Goal: Task Accomplishment & Management: Manage account settings

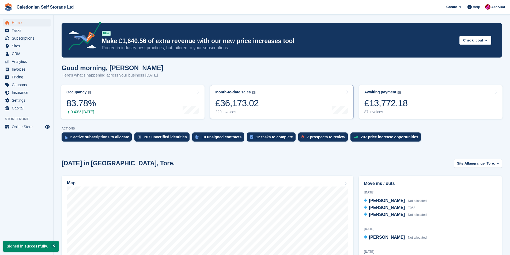
scroll to position [107, 0]
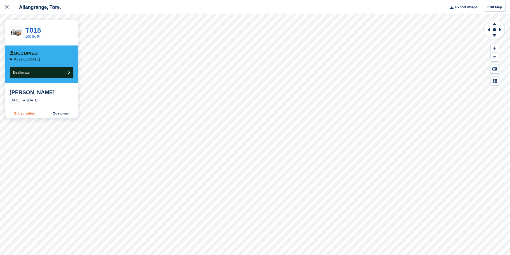
click at [28, 113] on link "Subscription" at bounding box center [24, 113] width 39 height 9
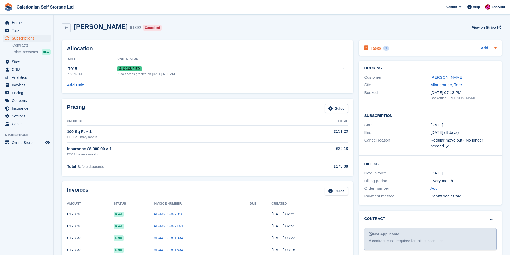
click at [434, 51] on div "Tasks 1 Add" at bounding box center [430, 47] width 132 height 7
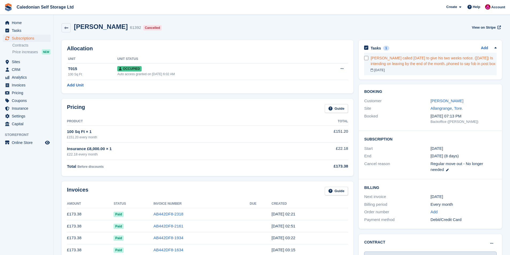
click at [408, 62] on div "Gordon Skene called today to give his two weeks notice. (7th of October) Is int…" at bounding box center [433, 60] width 126 height 11
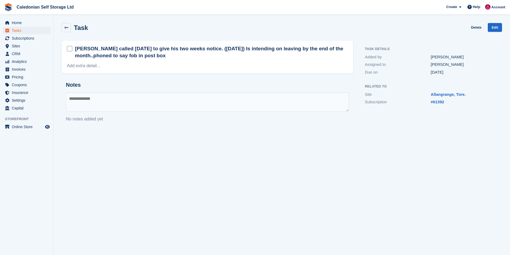
click at [170, 57] on h2 "Gordon Skene called today to give his two weeks notice. (7th of October) Is int…" at bounding box center [211, 52] width 273 height 14
click at [165, 55] on h2 "Gordon Skene called today to give his two weeks notice. (7th of October) Is int…" at bounding box center [211, 52] width 273 height 14
click at [72, 67] on link "Add extra detail..." at bounding box center [83, 65] width 33 height 5
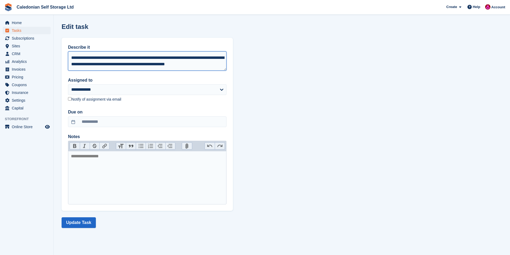
click at [219, 65] on textarea "**********" at bounding box center [147, 60] width 158 height 19
type textarea "**********"
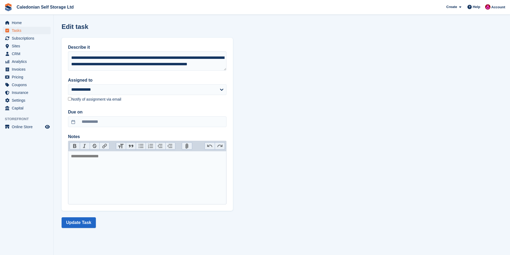
click at [279, 153] on section "**********" at bounding box center [281, 127] width 456 height 255
click at [85, 221] on button "Update Task" at bounding box center [79, 222] width 34 height 11
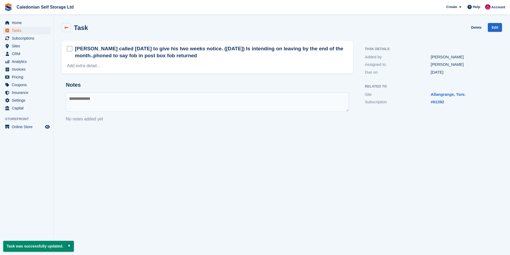
click at [63, 29] on link at bounding box center [66, 27] width 9 height 9
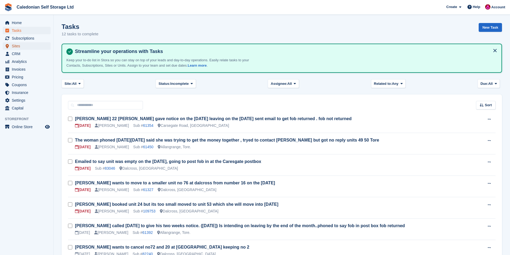
click at [18, 46] on span "Sites" at bounding box center [28, 45] width 32 height 7
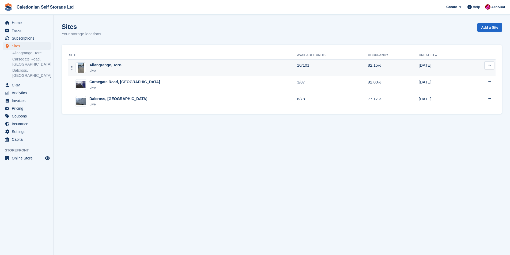
click at [102, 64] on div "Allangrange, Tore." at bounding box center [105, 65] width 33 height 6
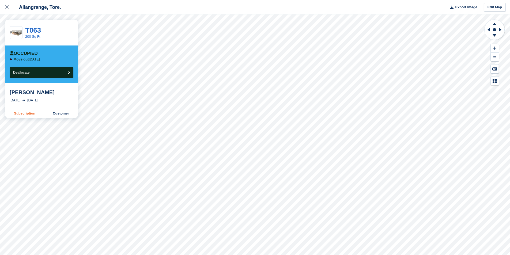
click at [24, 114] on link "Subscription" at bounding box center [24, 113] width 39 height 9
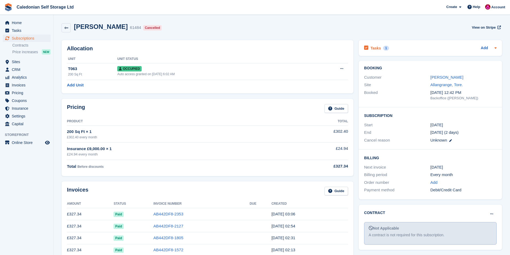
click at [401, 48] on div "Tasks 1 Add" at bounding box center [430, 47] width 132 height 7
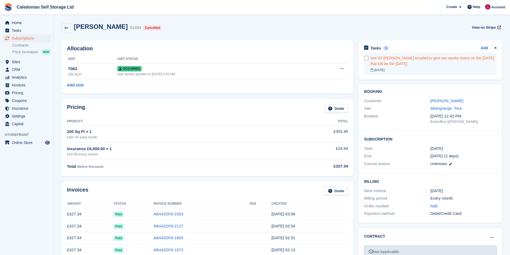
click at [450, 65] on div "tore 63 Julia Macleod emailed to give two weeks notice on the 23rd September th…" at bounding box center [433, 60] width 126 height 11
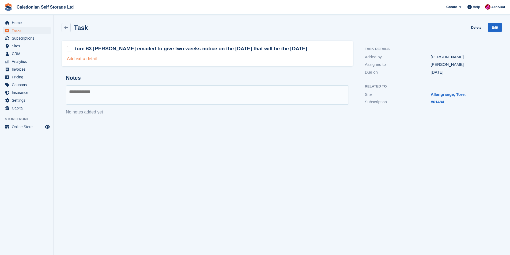
click at [89, 59] on link "Add extra detail..." at bounding box center [83, 58] width 33 height 5
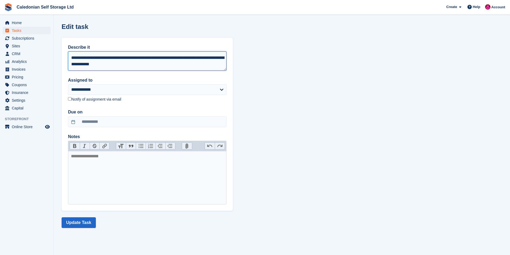
click at [129, 65] on textarea "**********" at bounding box center [147, 60] width 158 height 19
type textarea "**********"
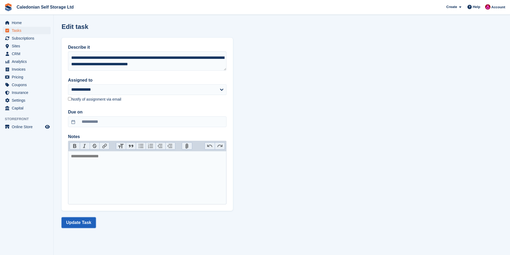
click at [72, 218] on button "Update Task" at bounding box center [79, 222] width 34 height 11
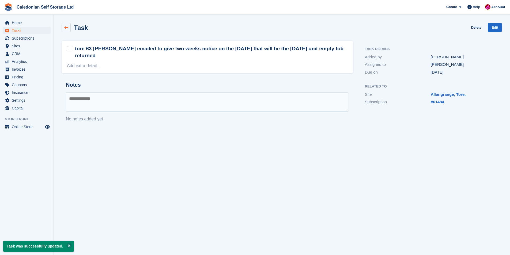
click at [64, 27] on icon at bounding box center [66, 28] width 4 height 4
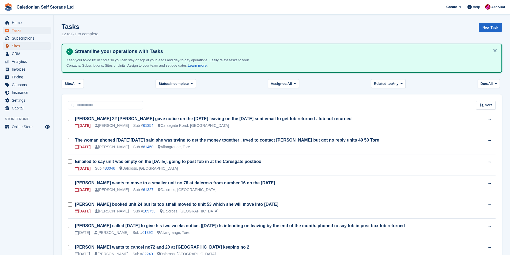
click at [18, 48] on span "Sites" at bounding box center [28, 45] width 32 height 7
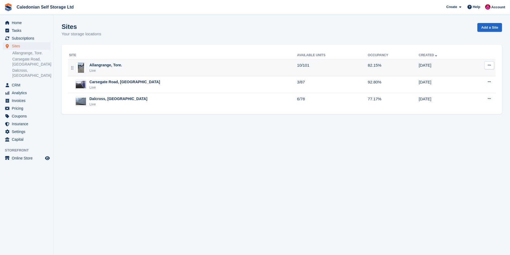
click at [96, 65] on div "Allangrange, Tore." at bounding box center [105, 65] width 33 height 6
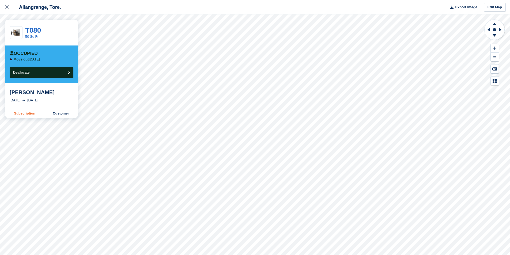
click at [29, 113] on link "Subscription" at bounding box center [24, 113] width 39 height 9
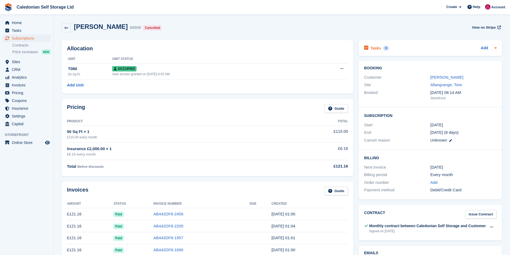
click at [408, 46] on div "Tasks 0 Add" at bounding box center [430, 47] width 132 height 7
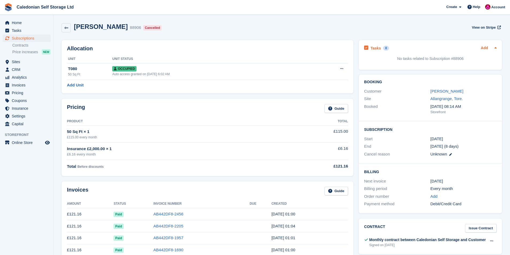
click at [485, 49] on link "Add" at bounding box center [483, 48] width 7 height 6
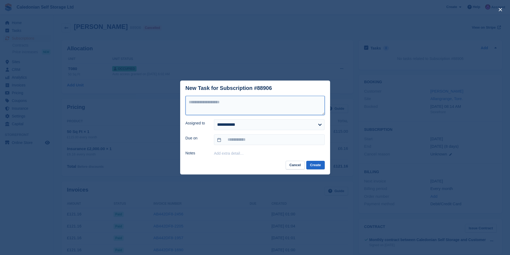
click at [199, 100] on textarea at bounding box center [254, 105] width 139 height 19
click at [396, 194] on div "close" at bounding box center [255, 127] width 510 height 255
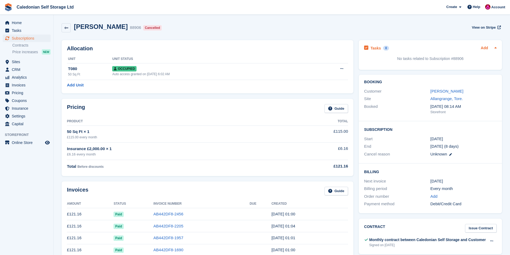
click at [484, 48] on link "Add" at bounding box center [483, 48] width 7 height 6
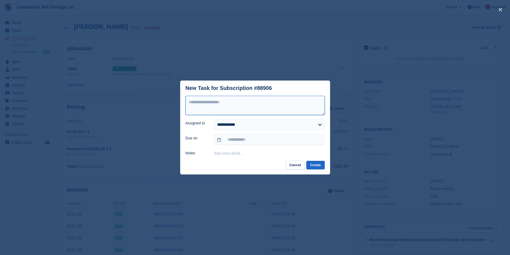
click at [193, 102] on textarea at bounding box center [254, 105] width 139 height 19
type textarea "**********"
click at [401, 179] on div "close" at bounding box center [255, 127] width 510 height 255
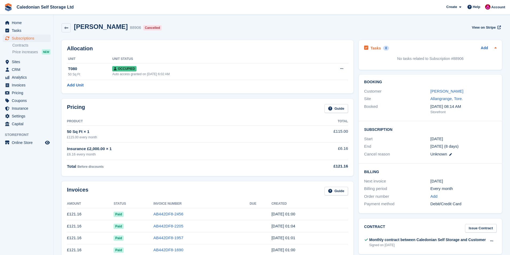
click at [410, 51] on div "Tasks 0 Add" at bounding box center [430, 47] width 132 height 7
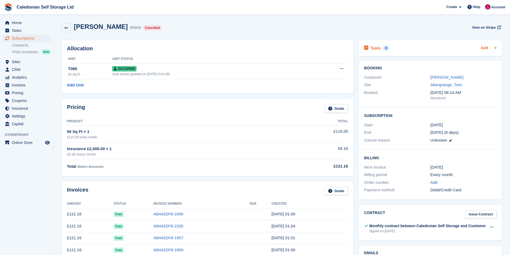
click at [487, 49] on link "Add" at bounding box center [483, 48] width 7 height 6
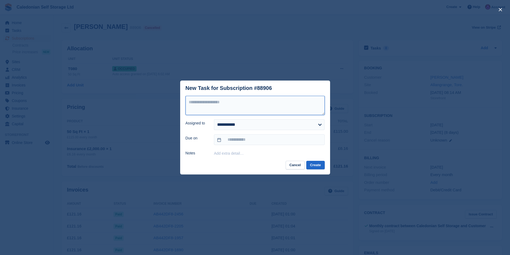
click at [202, 101] on textarea at bounding box center [254, 105] width 139 height 19
type textarea "**********"
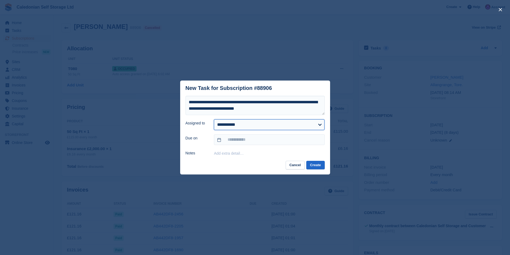
click at [320, 126] on select "**********" at bounding box center [269, 124] width 110 height 11
select select "****"
click at [214, 119] on select "**********" at bounding box center [269, 124] width 110 height 11
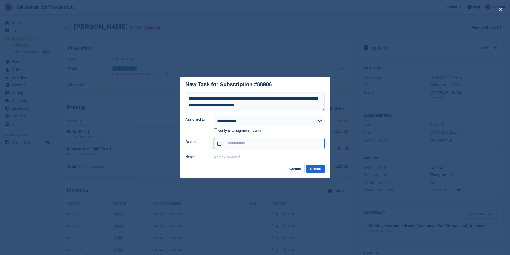
click at [302, 140] on input "text" at bounding box center [269, 143] width 110 height 11
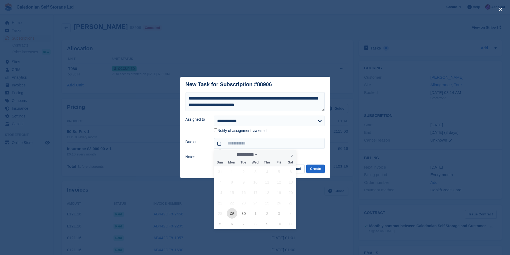
click at [235, 215] on span "29" at bounding box center [232, 213] width 10 height 10
type input "**********"
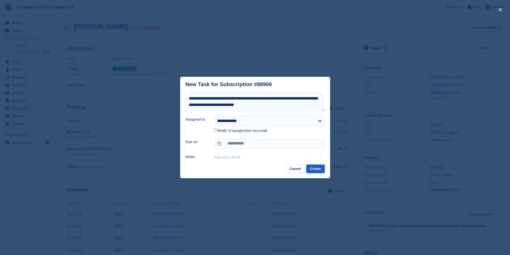
click at [312, 171] on button "Create" at bounding box center [315, 168] width 18 height 9
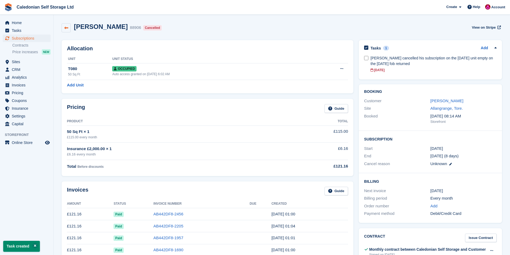
click at [65, 26] on icon at bounding box center [66, 28] width 4 height 4
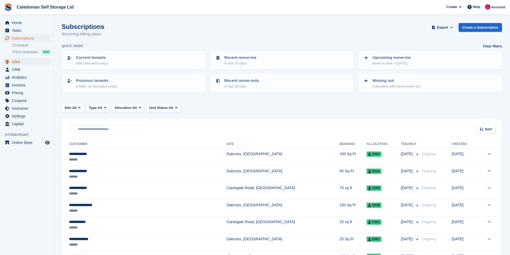
click at [12, 61] on span "Sites" at bounding box center [28, 61] width 32 height 7
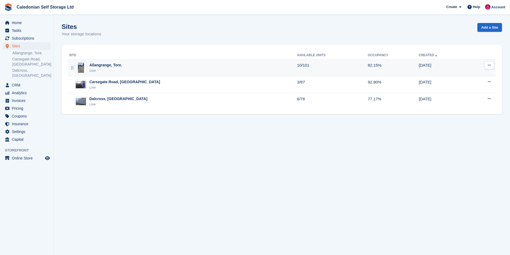
click at [102, 64] on div "Allangrange, Tore." at bounding box center [105, 65] width 33 height 6
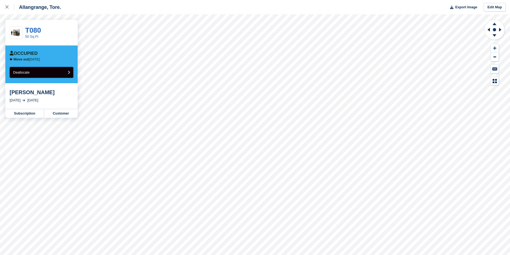
click at [67, 70] on button "Deallocate" at bounding box center [42, 72] width 64 height 11
click at [67, 71] on button "Deallocate" at bounding box center [42, 72] width 64 height 11
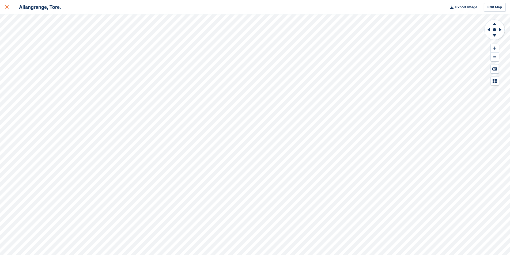
click at [6, 9] on icon at bounding box center [6, 6] width 3 height 3
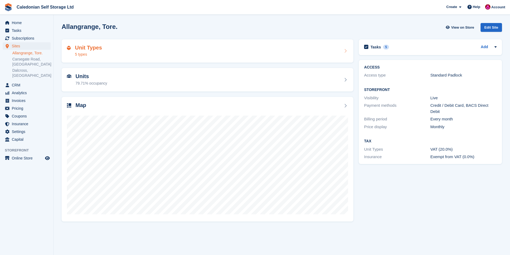
click at [83, 46] on h2 "Unit Types" at bounding box center [88, 48] width 27 height 6
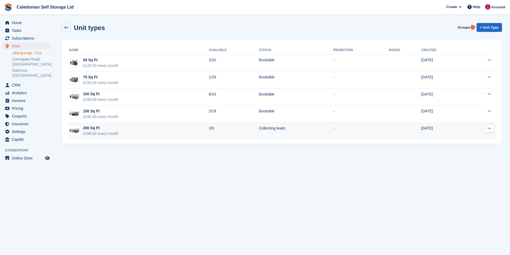
click at [489, 126] on button at bounding box center [489, 128] width 10 height 8
click at [465, 138] on p "Edit unit type" at bounding box center [468, 138] width 47 height 7
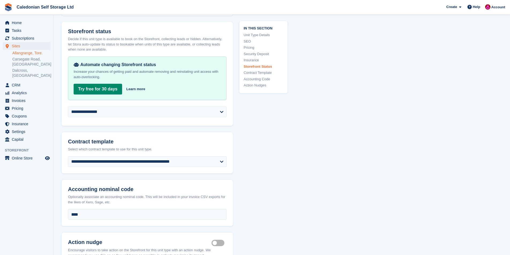
scroll to position [909, 0]
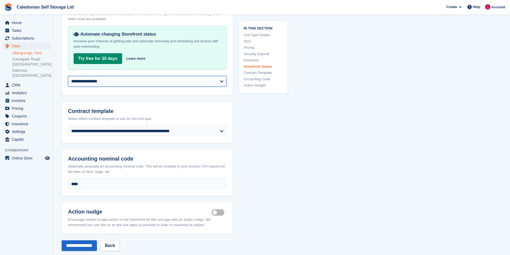
click at [221, 86] on select "**********" at bounding box center [147, 81] width 158 height 11
select select "********"
click at [68, 80] on select "**********" at bounding box center [147, 81] width 158 height 11
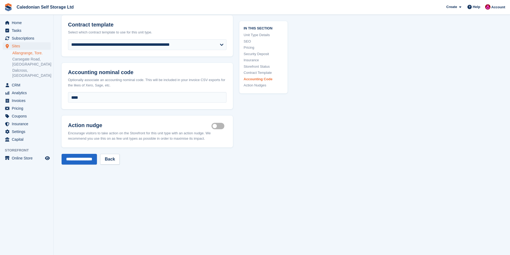
scroll to position [1065, 0]
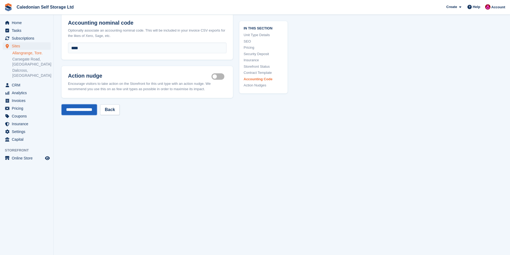
click at [84, 111] on input "**********" at bounding box center [79, 109] width 35 height 11
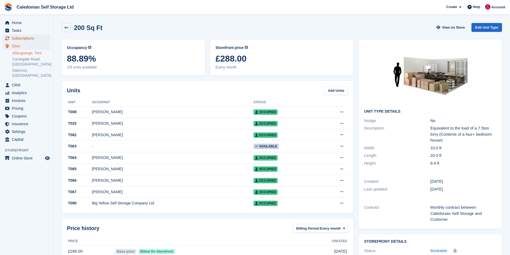
click at [27, 37] on span "Subscriptions" at bounding box center [28, 38] width 32 height 7
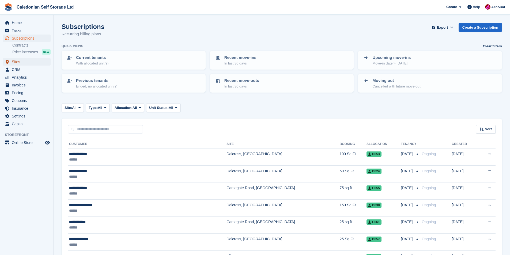
click at [12, 63] on link "Sites" at bounding box center [27, 61] width 48 height 7
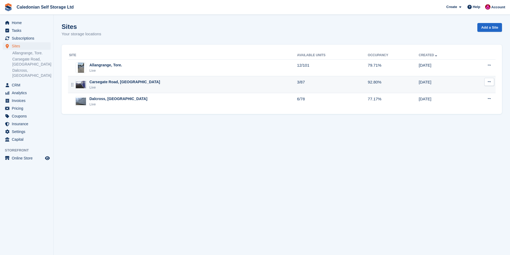
click at [99, 82] on div "Carsegate Road, [GEOGRAPHIC_DATA]" at bounding box center [124, 82] width 71 height 6
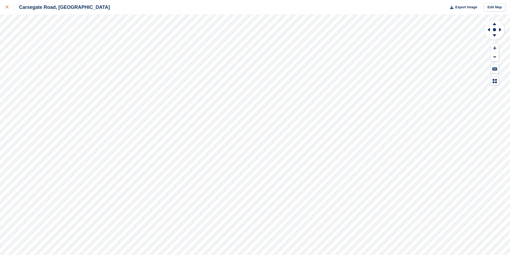
click at [6, 5] on div at bounding box center [9, 7] width 9 height 6
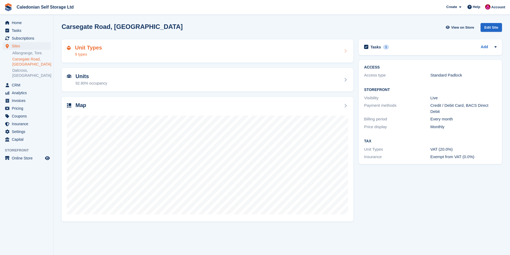
click at [83, 47] on h2 "Unit Types" at bounding box center [88, 48] width 27 height 6
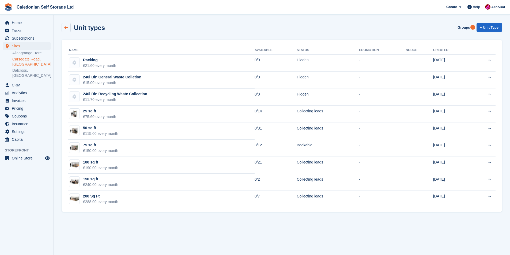
click at [68, 27] on icon at bounding box center [66, 28] width 4 height 4
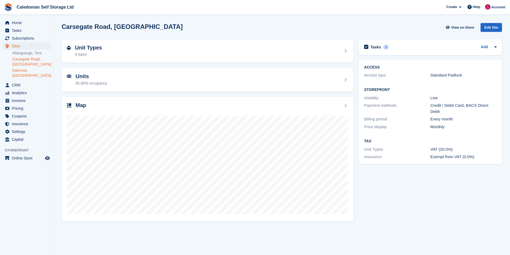
click at [25, 71] on link "Dalcross, [GEOGRAPHIC_DATA]" at bounding box center [31, 73] width 38 height 10
click at [82, 48] on h2 "Unit Types" at bounding box center [88, 48] width 27 height 6
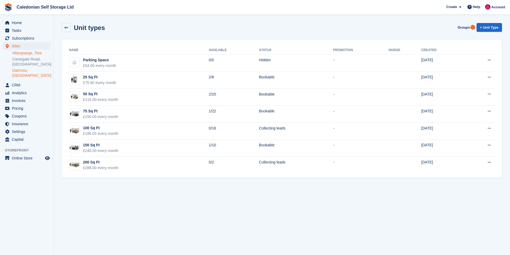
click at [27, 53] on link "Allangrange, Tore." at bounding box center [31, 53] width 38 height 5
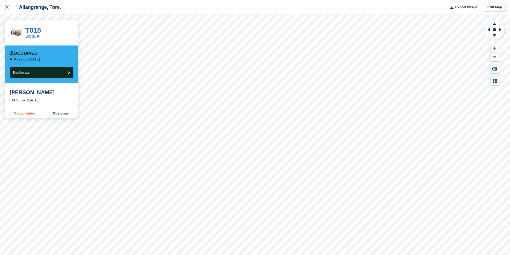
click at [25, 114] on link "Subscription" at bounding box center [24, 113] width 39 height 9
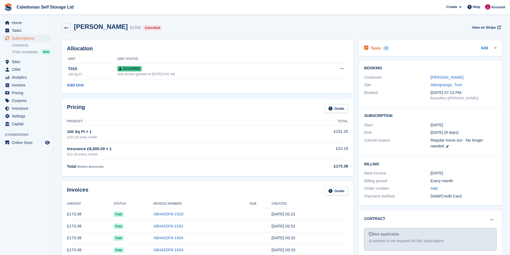
click at [440, 47] on div "Tasks 1 Add" at bounding box center [430, 47] width 132 height 7
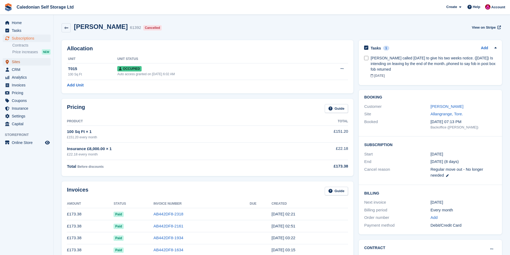
click at [16, 61] on span "Sites" at bounding box center [28, 61] width 32 height 7
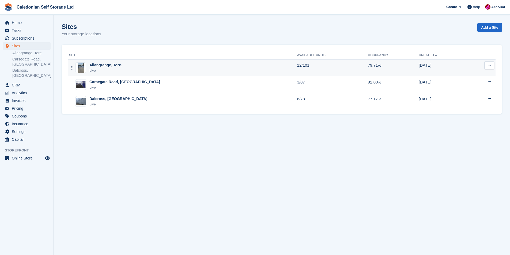
click at [120, 66] on div "Allangrange, Tore." at bounding box center [105, 65] width 33 height 6
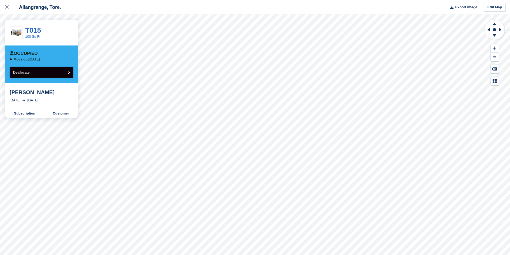
click at [68, 70] on button "Deallocate" at bounding box center [42, 72] width 64 height 11
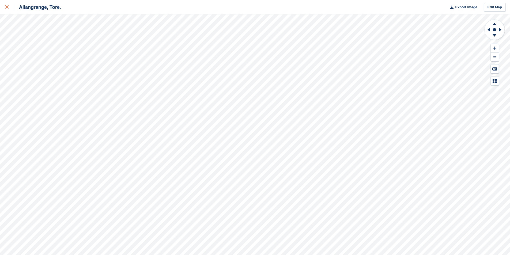
click at [11, 7] on div at bounding box center [9, 7] width 9 height 6
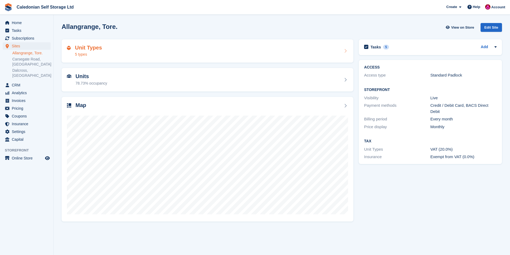
click at [78, 47] on h2 "Unit Types" at bounding box center [88, 48] width 27 height 6
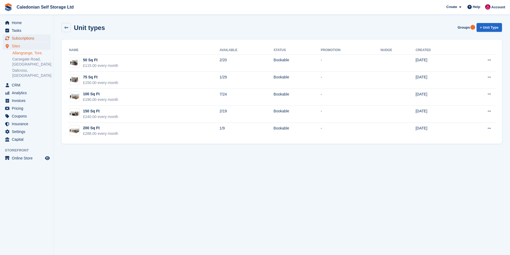
click at [27, 37] on span "Subscriptions" at bounding box center [28, 38] width 32 height 7
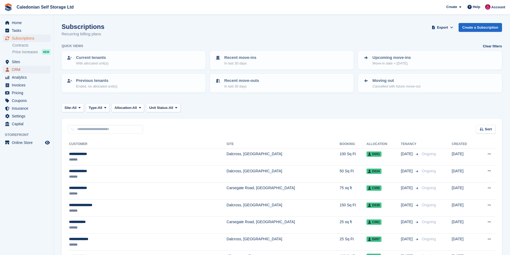
click at [14, 68] on span "CRM" at bounding box center [28, 69] width 32 height 7
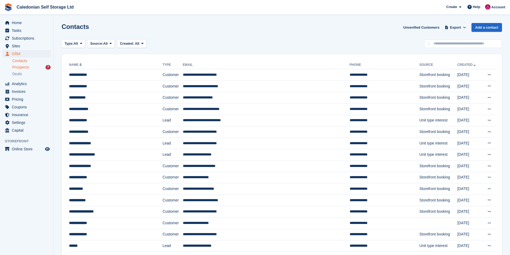
click at [18, 68] on span "Prospects" at bounding box center [20, 67] width 17 height 5
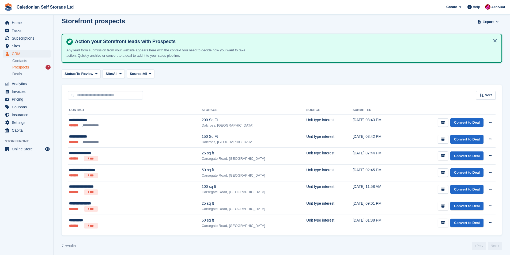
scroll to position [9, 0]
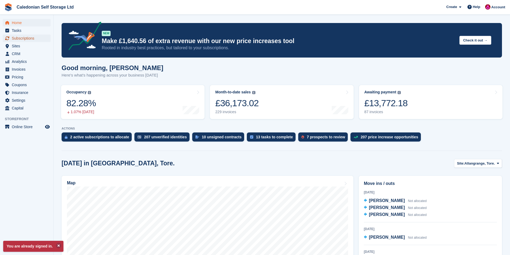
click at [27, 36] on span "Subscriptions" at bounding box center [28, 38] width 32 height 7
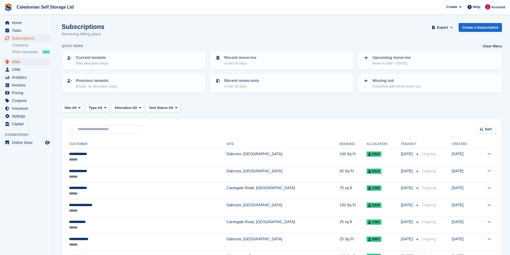
click at [13, 61] on span "Sites" at bounding box center [28, 61] width 32 height 7
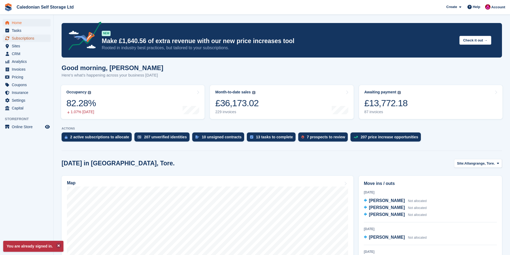
click at [24, 38] on span "Subscriptions" at bounding box center [28, 38] width 32 height 7
click at [31, 37] on span "Subscriptions" at bounding box center [28, 38] width 32 height 7
